Goal: Obtain resource: Obtain resource

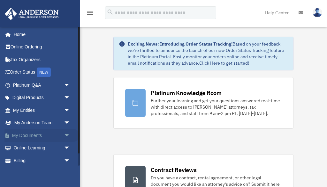
click at [67, 133] on span "arrow_drop_down" at bounding box center [70, 135] width 13 height 13
click at [25, 145] on link "Box" at bounding box center [44, 148] width 71 height 13
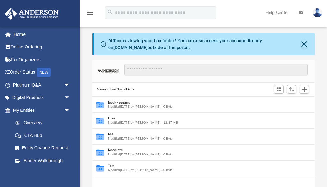
scroll to position [145, 222]
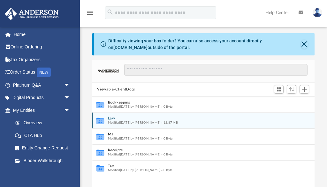
click at [112, 119] on button "Law" at bounding box center [199, 119] width 183 height 4
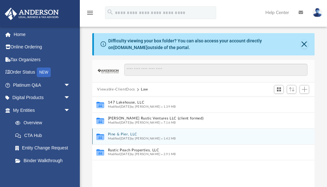
click at [113, 134] on button "Pine & Pier, LLC" at bounding box center [199, 135] width 183 height 4
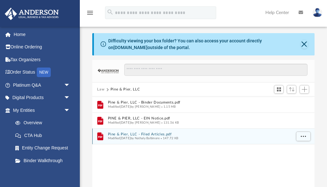
click at [120, 133] on button "Pine & Pier, LLC - Filed Articles.pdf" at bounding box center [199, 134] width 183 height 4
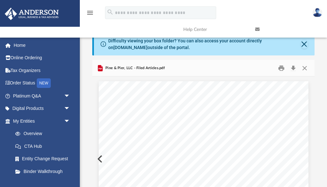
scroll to position [0, 0]
click at [304, 67] on button "Close" at bounding box center [304, 68] width 11 height 10
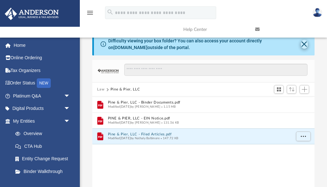
click at [303, 44] on button "Close" at bounding box center [304, 44] width 7 height 9
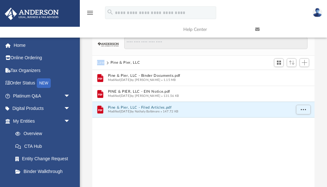
click at [99, 62] on button "Law" at bounding box center [100, 63] width 7 height 6
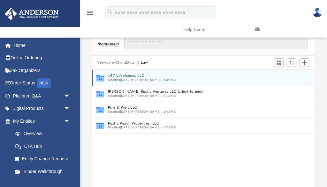
click at [119, 74] on button "147 Lakehouse, LLC" at bounding box center [199, 76] width 183 height 4
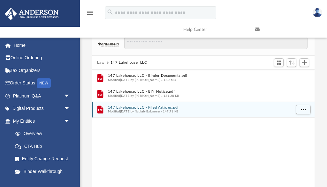
click at [124, 106] on button "147 Lakehouse, LLC - Filed Articles.pdf" at bounding box center [199, 108] width 183 height 4
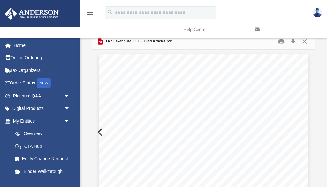
click at [304, 40] on link at bounding box center [286, 29] width 72 height 25
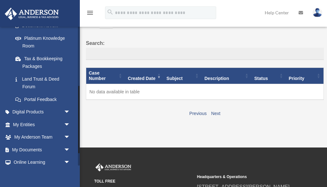
scroll to position [125, 0]
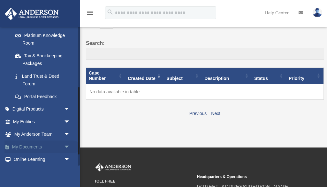
click at [67, 143] on span "arrow_drop_down" at bounding box center [70, 147] width 13 height 13
click at [28, 156] on link "Box" at bounding box center [44, 160] width 71 height 13
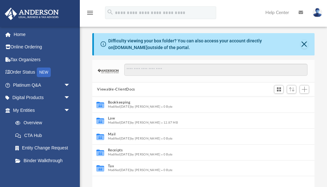
scroll to position [145, 222]
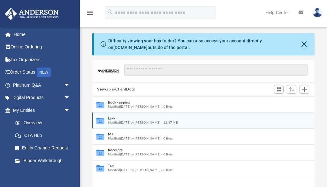
click at [111, 119] on button "Law" at bounding box center [199, 119] width 183 height 4
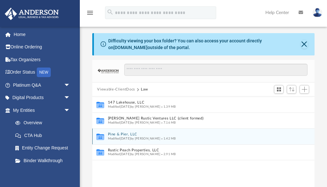
click at [119, 134] on button "Pine & Pier, LLC" at bounding box center [199, 135] width 183 height 4
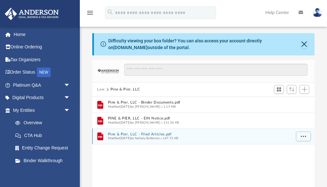
click at [119, 134] on button "Pine & Pier, LLC - Filed Articles.pdf" at bounding box center [199, 134] width 183 height 4
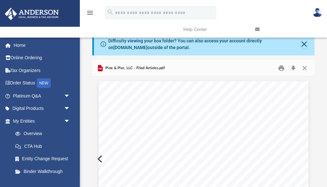
scroll to position [0, 0]
click at [306, 67] on button "Close" at bounding box center [304, 68] width 11 height 10
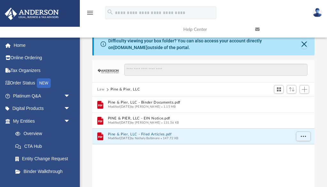
click at [99, 89] on button "Law" at bounding box center [100, 90] width 7 height 6
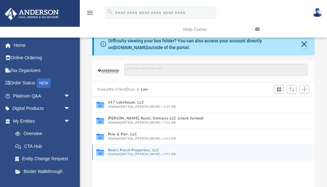
click at [143, 150] on button "Rustic Peach Properties, LLC" at bounding box center [199, 150] width 183 height 4
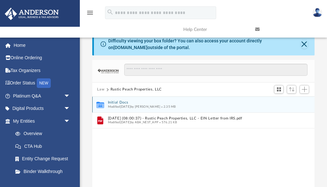
click at [118, 102] on button "Initial Docs" at bounding box center [199, 103] width 183 height 4
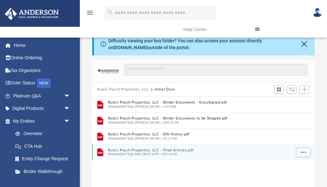
click at [126, 150] on button "Rustic Peach Properties, LLC - Filed Articles.pdf" at bounding box center [199, 150] width 183 height 4
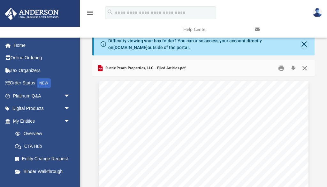
click at [305, 66] on button "Close" at bounding box center [304, 68] width 11 height 10
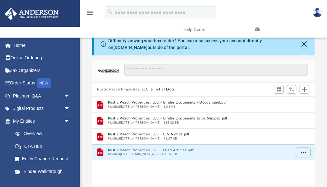
click at [124, 89] on button "Rustic Peach Properties, LLC" at bounding box center [122, 90] width 51 height 6
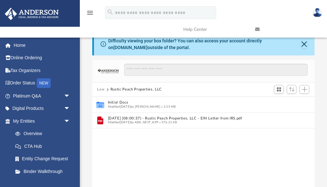
click at [99, 90] on button "Law" at bounding box center [100, 90] width 7 height 6
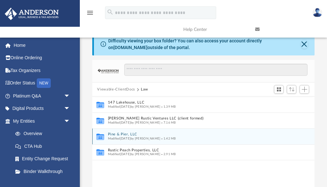
click at [122, 133] on button "Pine & Pier, LLC" at bounding box center [199, 135] width 183 height 4
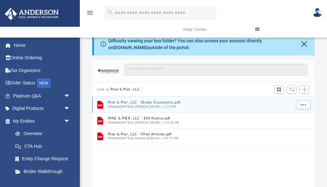
click at [136, 102] on button "Pine & Pier, LLC - Binder Documents.pdf" at bounding box center [199, 103] width 183 height 4
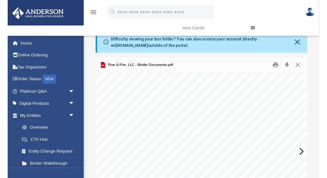
scroll to position [19985, 0]
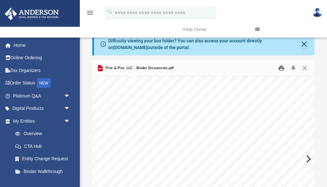
click at [281, 67] on button "Print" at bounding box center [281, 68] width 13 height 10
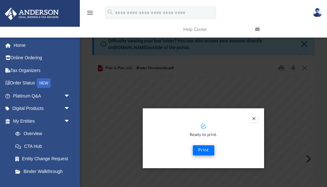
click at [202, 150] on button "Print" at bounding box center [203, 151] width 21 height 10
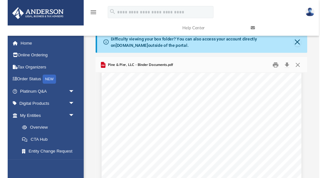
scroll to position [15572, 0]
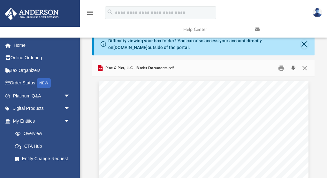
click at [293, 69] on button "Download" at bounding box center [292, 68] width 11 height 10
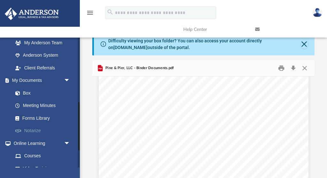
scroll to position [175, 0]
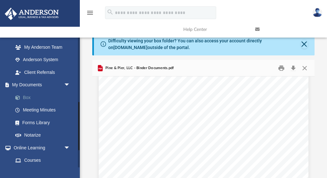
click at [23, 93] on link "Box" at bounding box center [44, 97] width 71 height 13
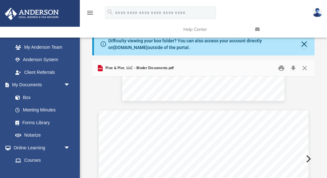
scroll to position [15499, 0]
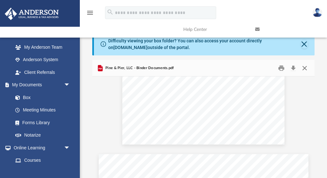
click at [306, 67] on button "Close" at bounding box center [304, 68] width 11 height 10
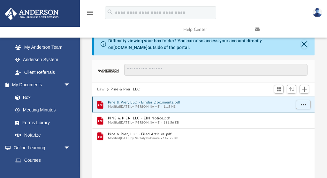
click at [153, 102] on button "Pine & Pier, LLC - Binder Documents.pdf" at bounding box center [199, 103] width 183 height 4
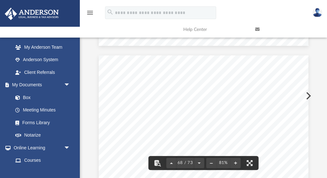
scroll to position [18704, 0]
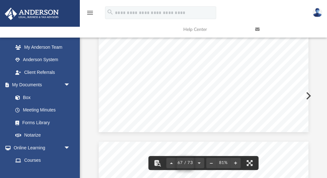
click at [184, 161] on span "67 / 73" at bounding box center [186, 163] width 18 height 4
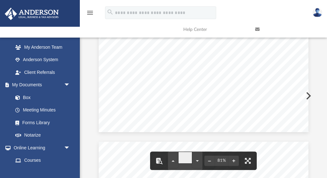
type input "*"
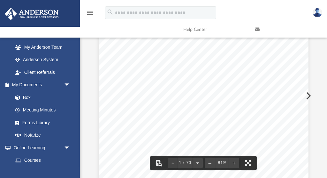
click at [215, 64] on div "Timothy Scott Moore 2364 Hendrick Rd Fort Valley, Georgia 31030 Re: Pine & Pier…" at bounding box center [204, 153] width 210 height 271
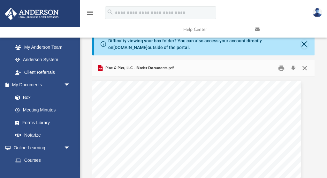
click at [305, 67] on button "Close" at bounding box center [304, 68] width 11 height 10
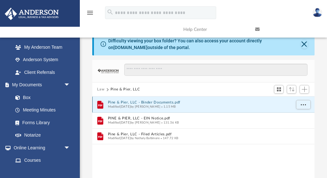
click at [154, 103] on button "Pine & Pier, LLC - Binder Documents.pdf" at bounding box center [199, 103] width 183 height 4
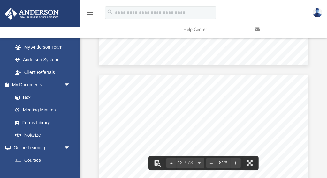
scroll to position [3028, 0]
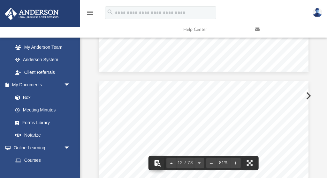
click at [157, 164] on button "File preview" at bounding box center [157, 163] width 14 height 14
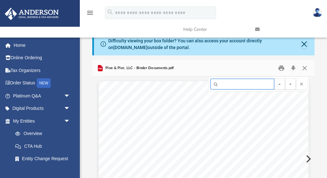
scroll to position [0, 0]
click at [306, 65] on button "Close" at bounding box center [304, 68] width 11 height 10
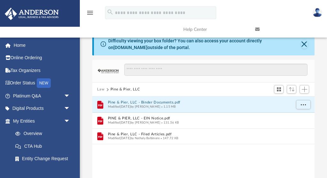
click at [102, 88] on button "Law" at bounding box center [100, 90] width 7 height 6
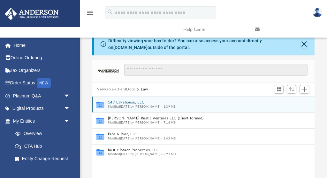
click at [126, 102] on button "147 Lakehouse, LLC" at bounding box center [199, 103] width 183 height 4
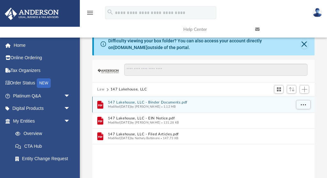
click at [126, 102] on button "147 Lakehouse, LLC - Binder Documents.pdf" at bounding box center [199, 103] width 183 height 4
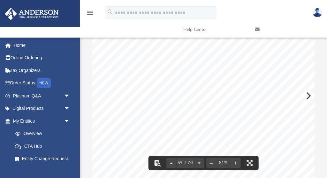
scroll to position [19113, 0]
click at [158, 163] on button "File preview" at bounding box center [157, 163] width 14 height 14
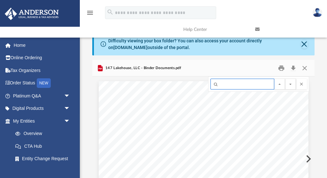
scroll to position [0, 0]
click at [282, 67] on button "Print" at bounding box center [281, 68] width 13 height 10
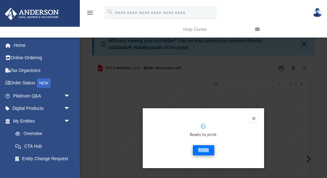
click at [201, 150] on button "Print" at bounding box center [203, 151] width 21 height 10
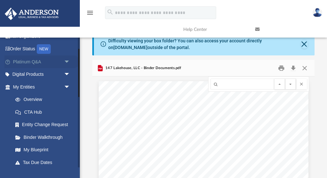
scroll to position [36, 0]
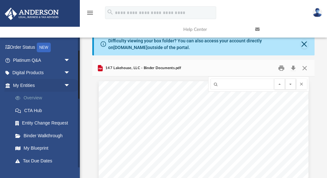
click at [34, 95] on link "Overview" at bounding box center [44, 98] width 71 height 13
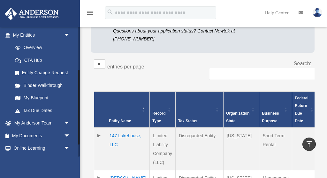
scroll to position [80, 0]
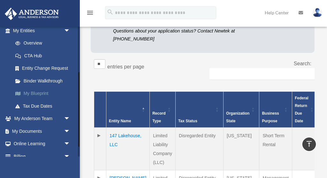
click at [43, 89] on link "My Blueprint" at bounding box center [44, 93] width 71 height 13
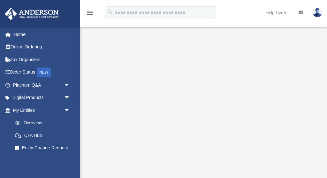
scroll to position [36, 0]
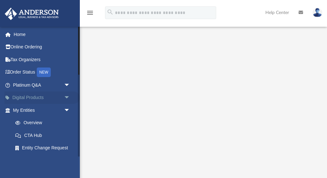
click at [67, 96] on span "arrow_drop_down" at bounding box center [70, 98] width 13 height 13
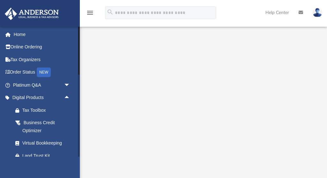
scroll to position [0, 0]
click at [38, 109] on div "Tax Toolbox" at bounding box center [46, 111] width 49 height 8
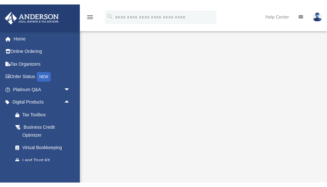
scroll to position [40, 0]
